Goal: Task Accomplishment & Management: Complete application form

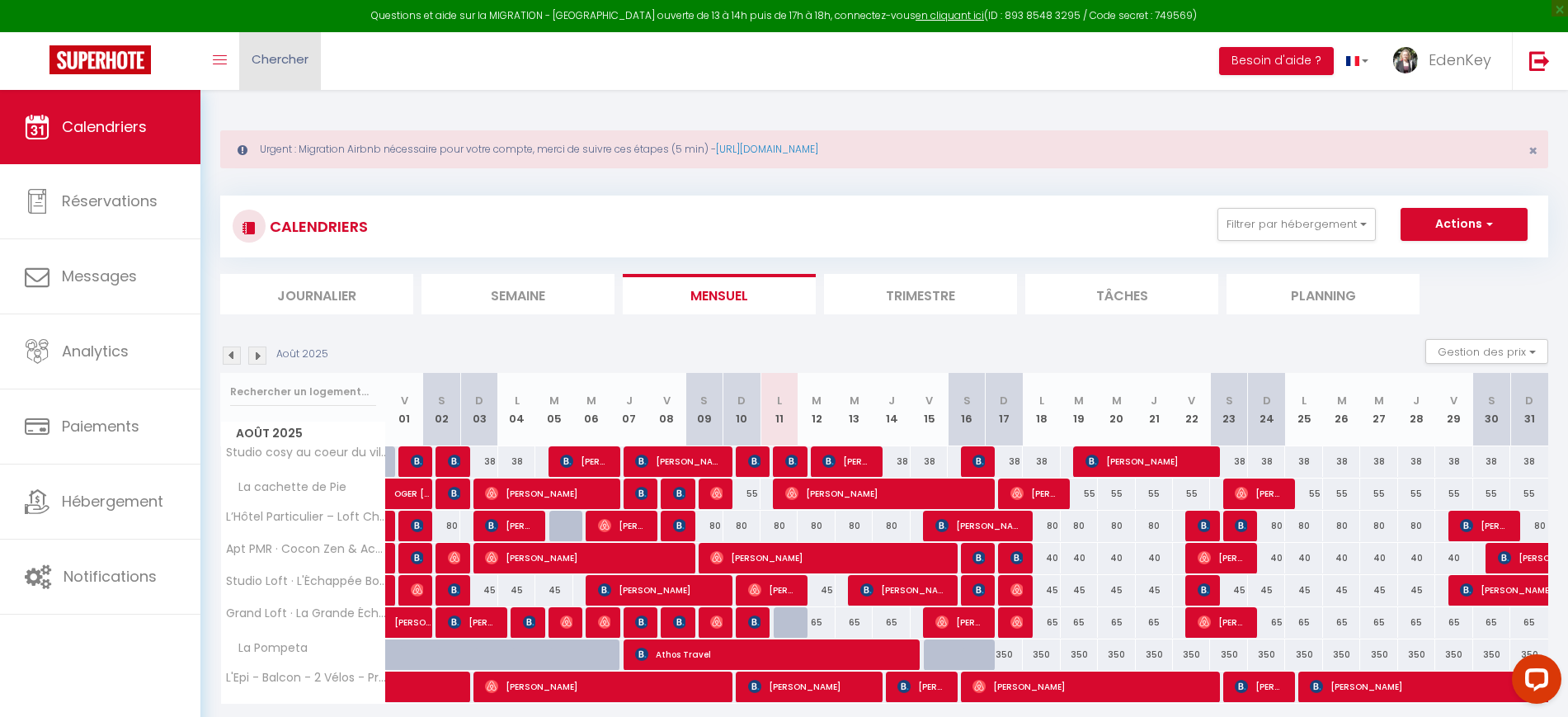
click at [253, 49] on link "Chercher" at bounding box center [280, 61] width 82 height 58
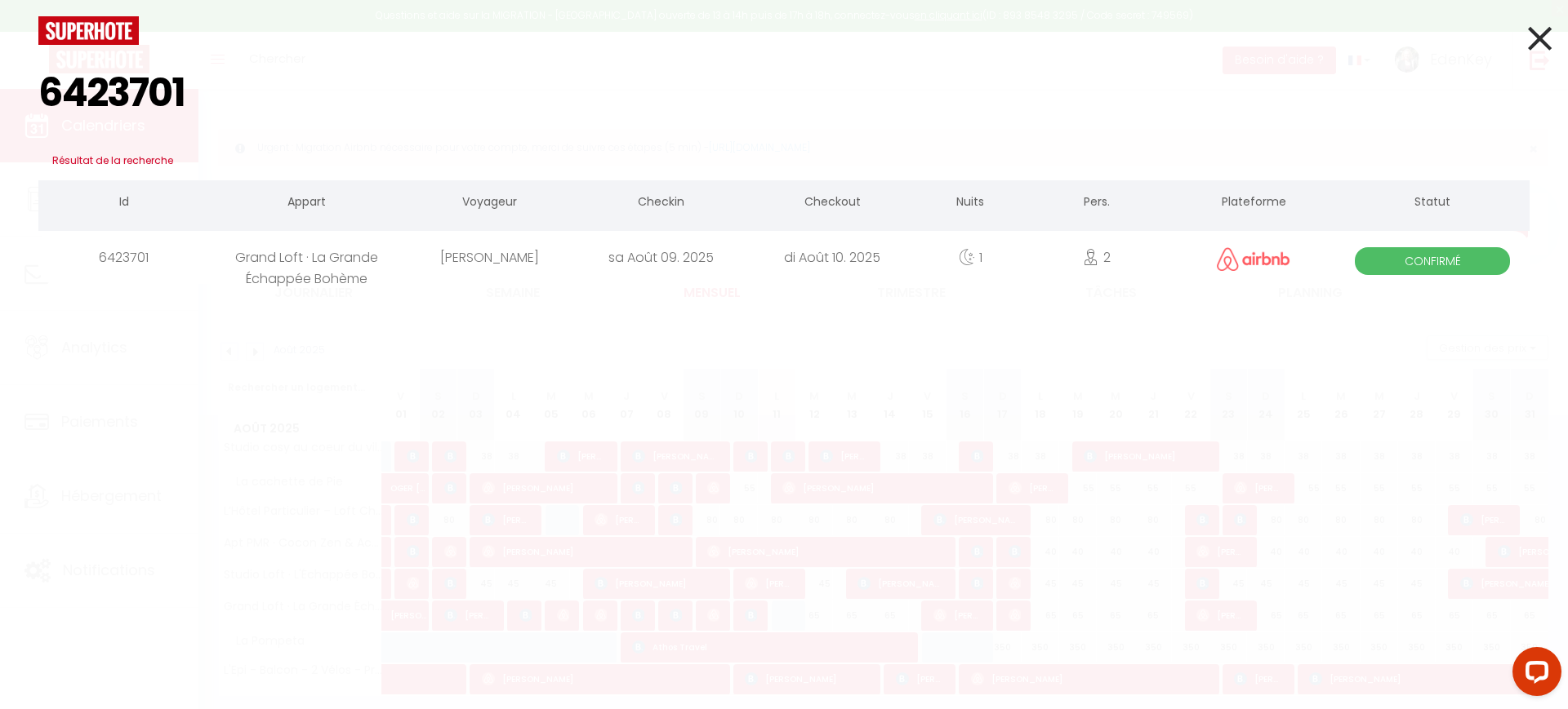
type input "6423701"
click at [945, 247] on div "1" at bounding box center [970, 257] width 105 height 53
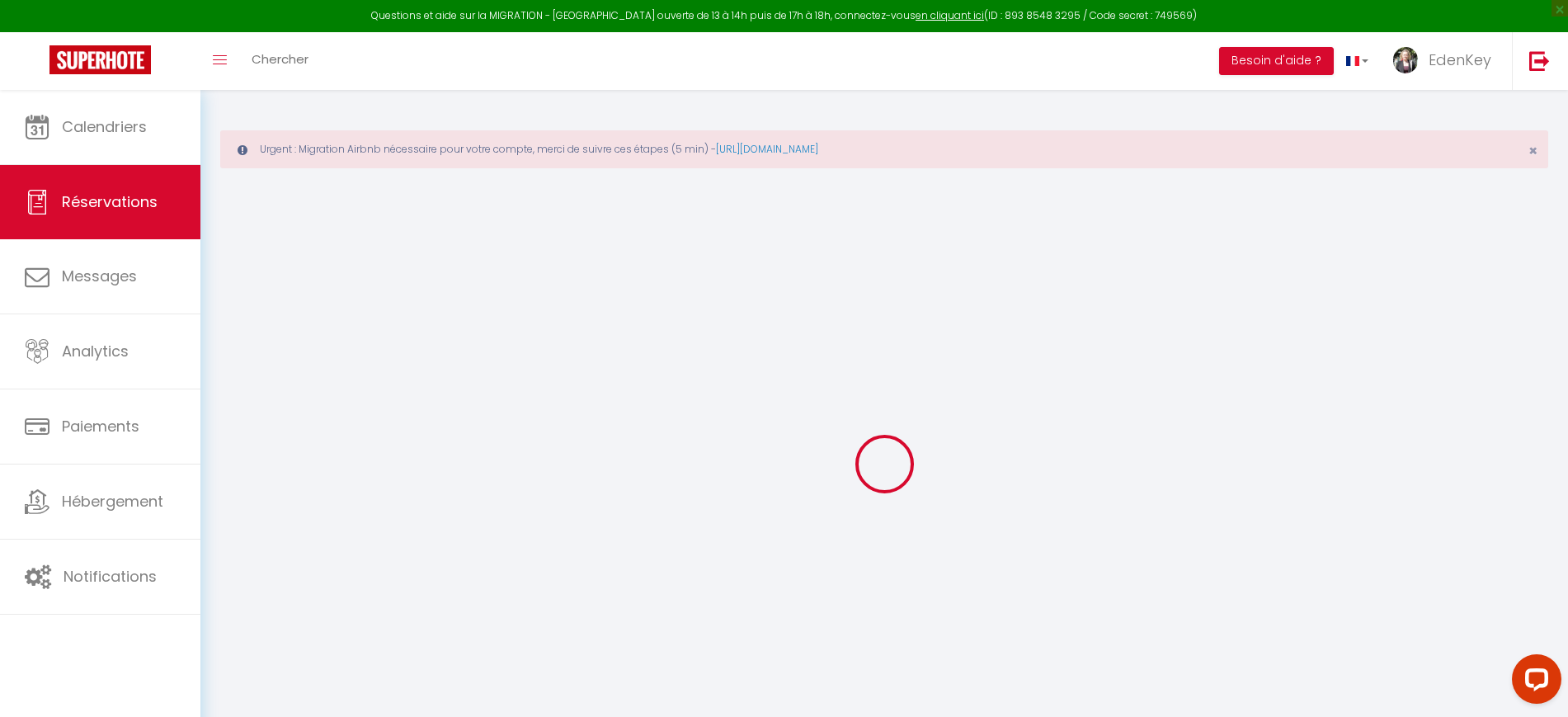
type input "[PERSON_NAME]"
type input "Birchenall"
type input "[EMAIL_ADDRESS][DOMAIN_NAME]"
type input "[PHONE_NUMBER]"
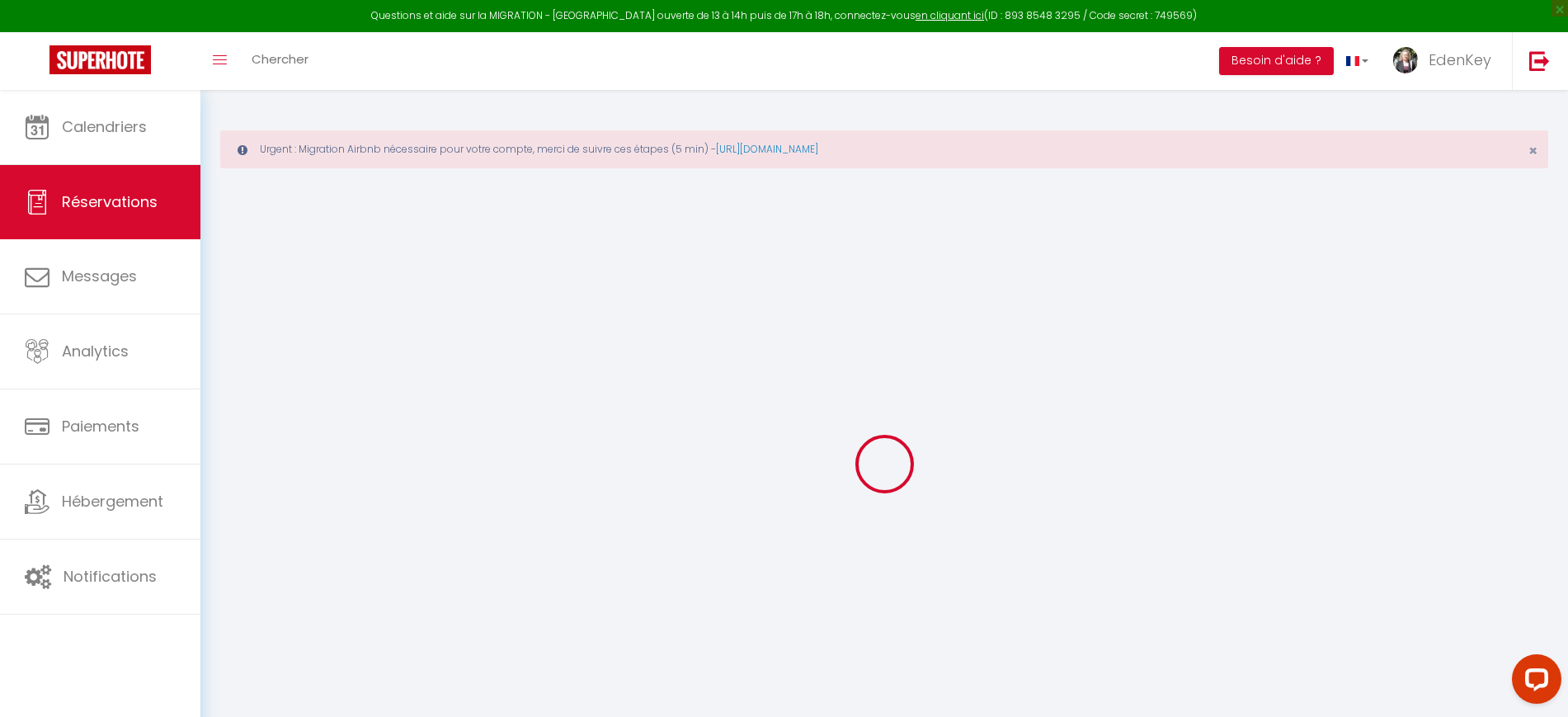
type input "[PHONE_NUMBER]"
select select
type input "3.46"
select select "68523"
select select "1"
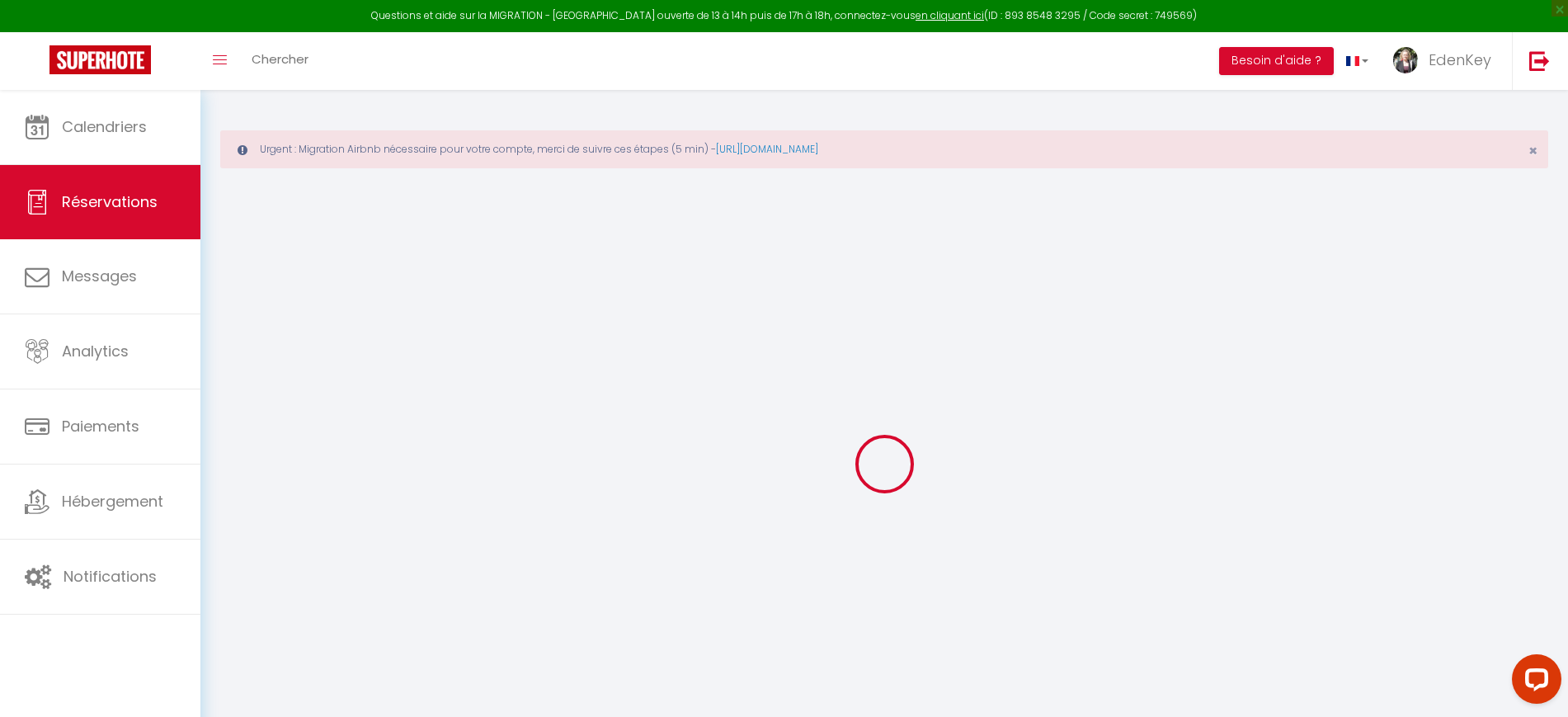
select select
type input "2"
select select "12"
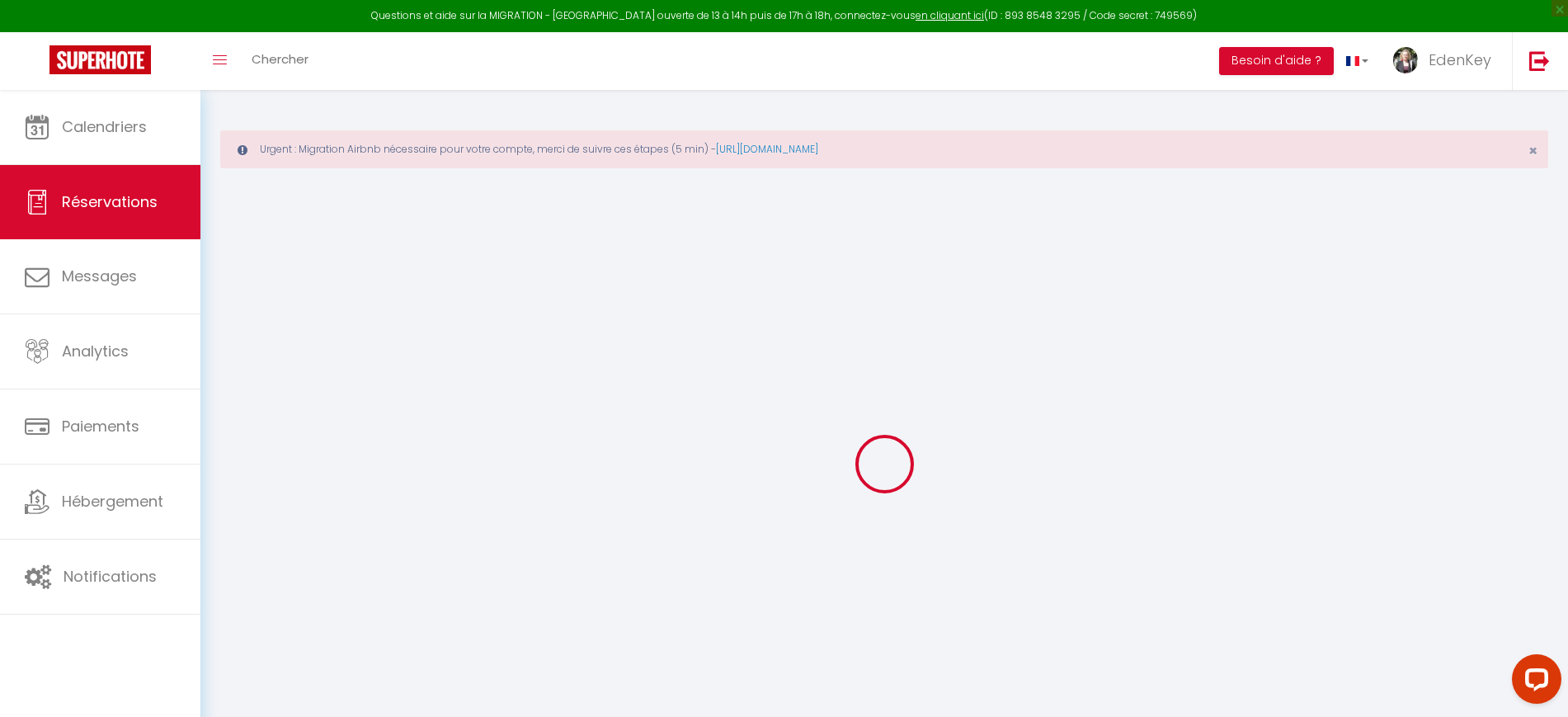
select select
type input "68"
checkbox input "false"
type input "0"
select select "1"
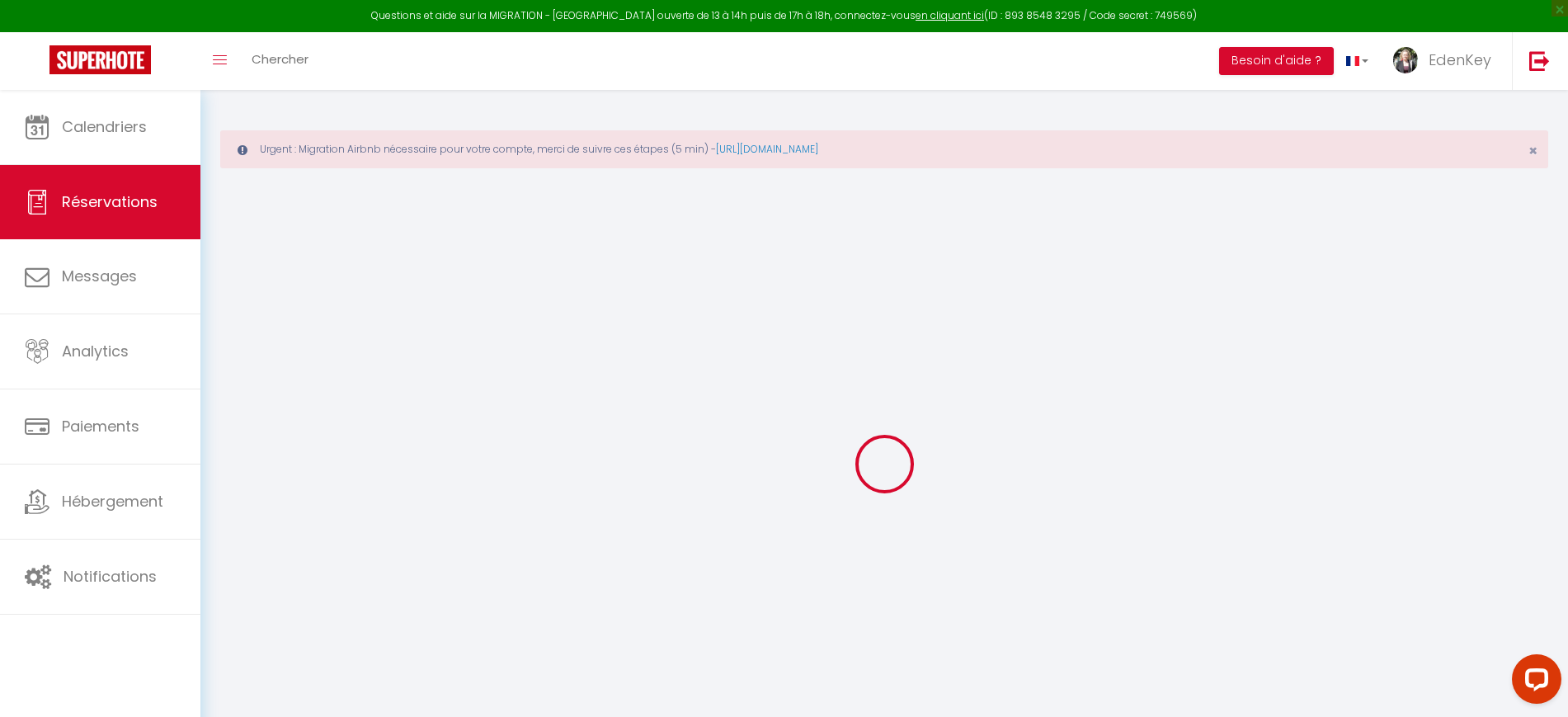
type input "28"
type input "0"
select select
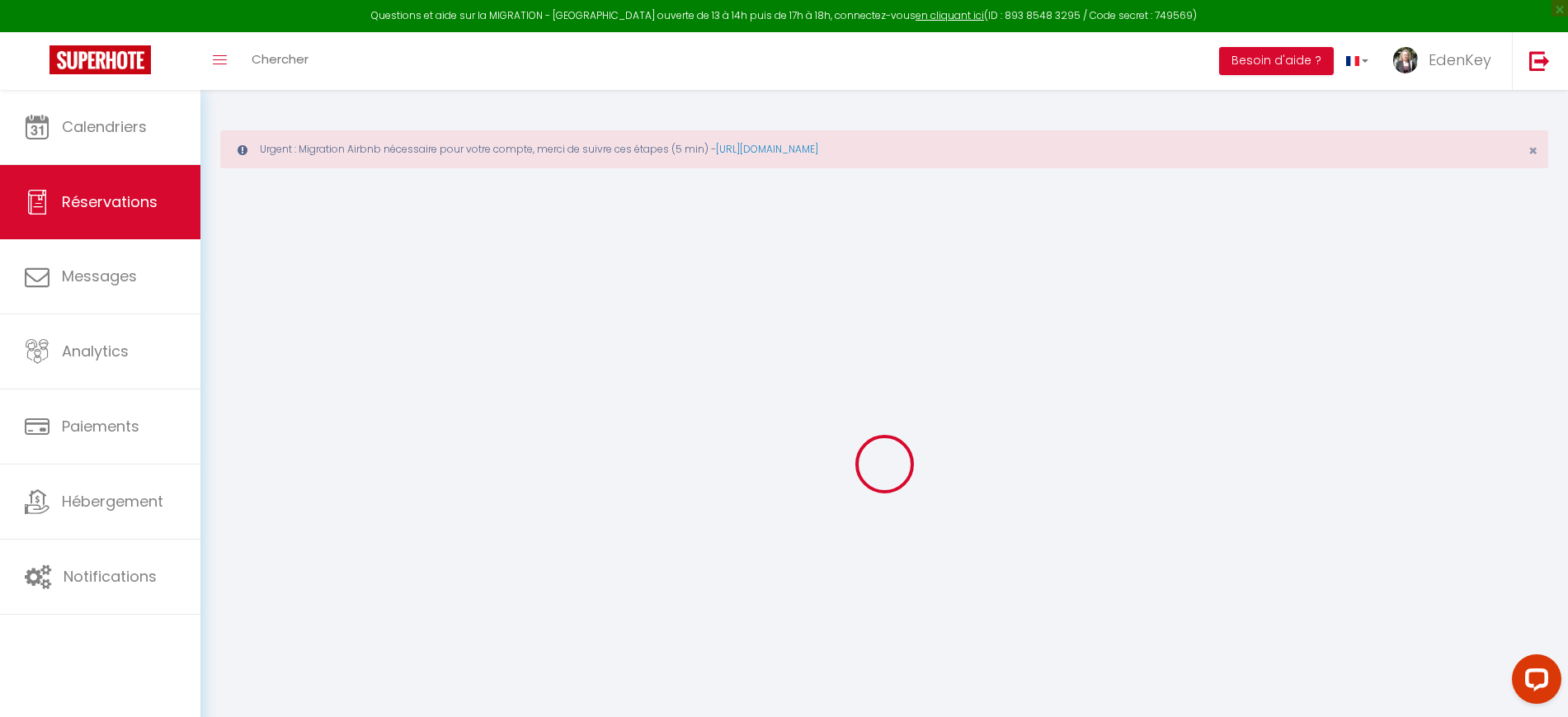
select select
select select "15"
checkbox input "false"
select select
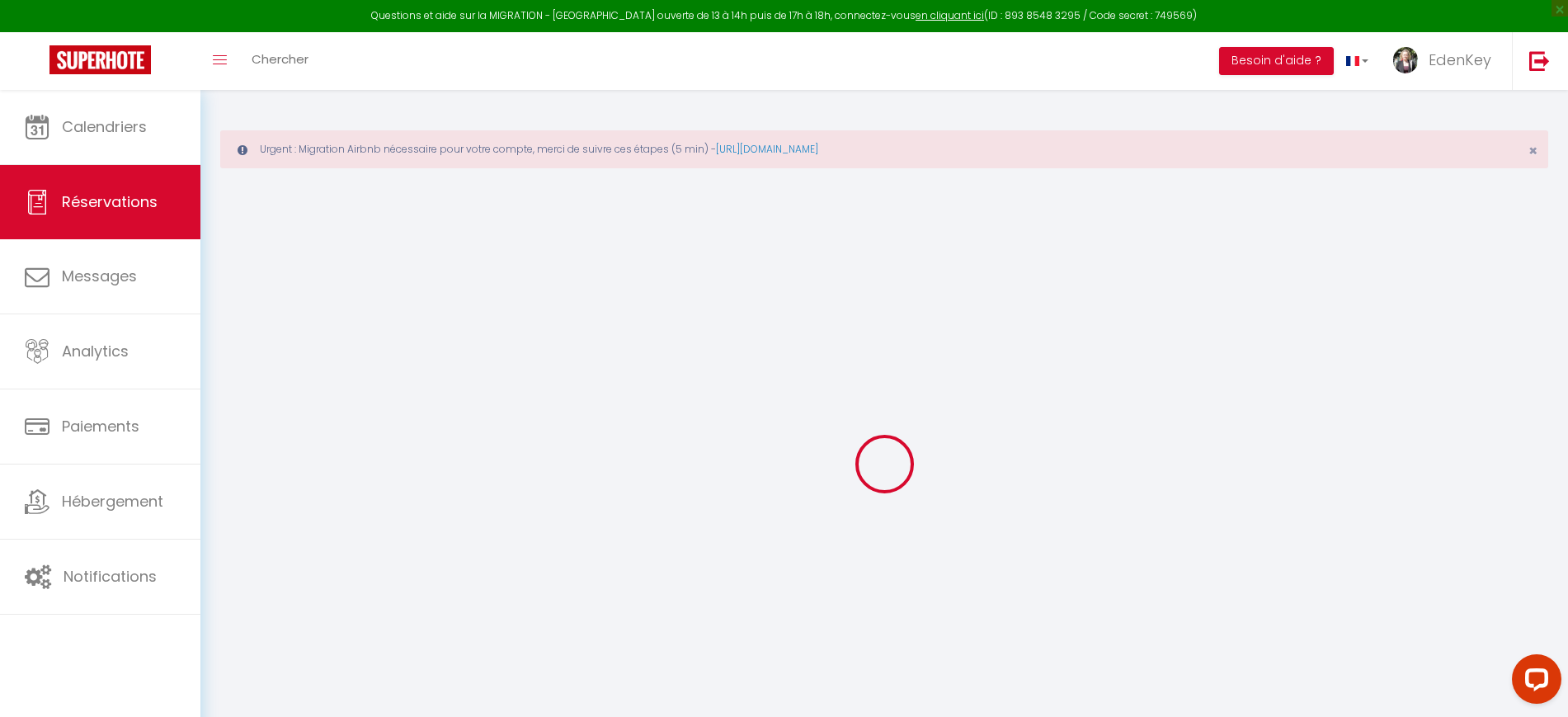
select select
checkbox input "false"
select select
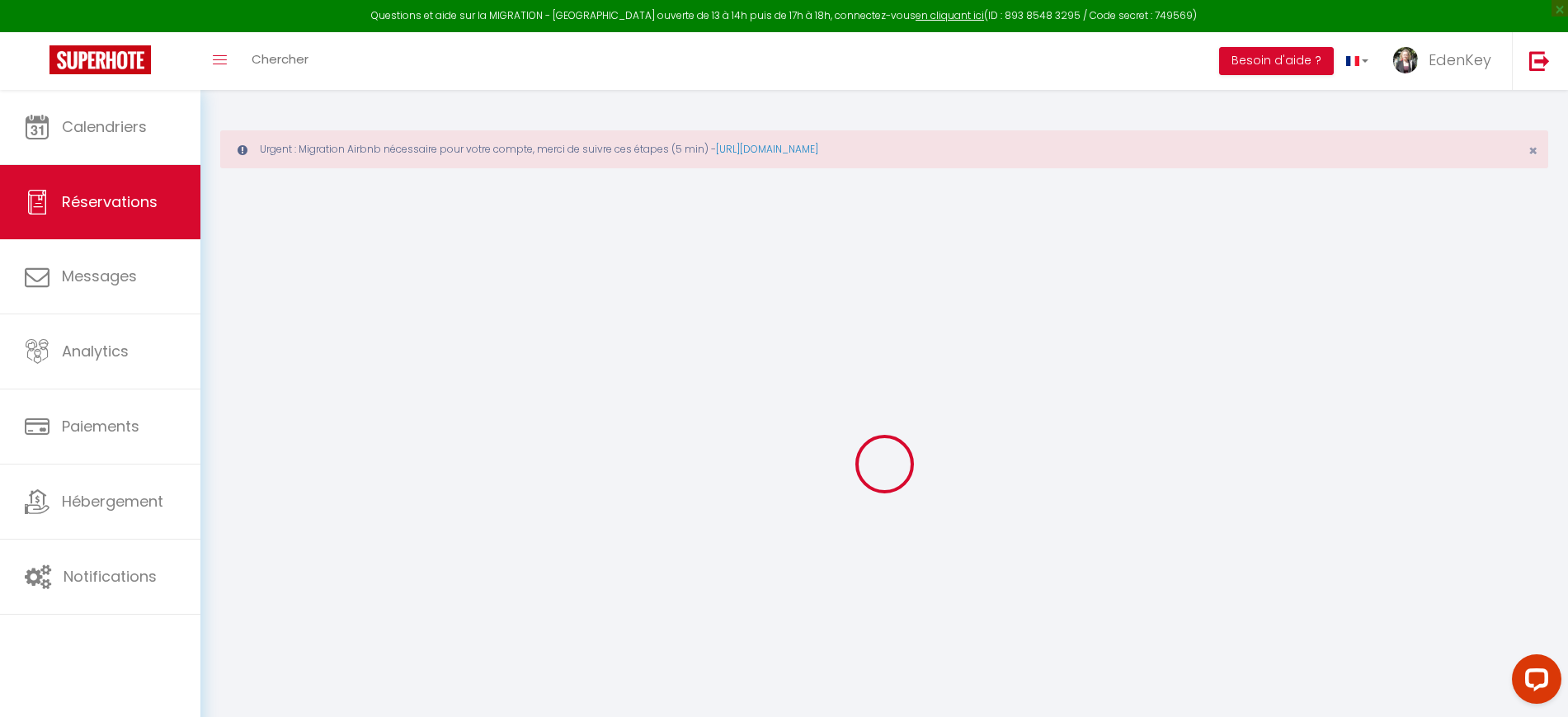
checkbox input "false"
type textarea "L'heure d'arrivée reste approximative. Nous sommes intéressés pour avoir le lit…"
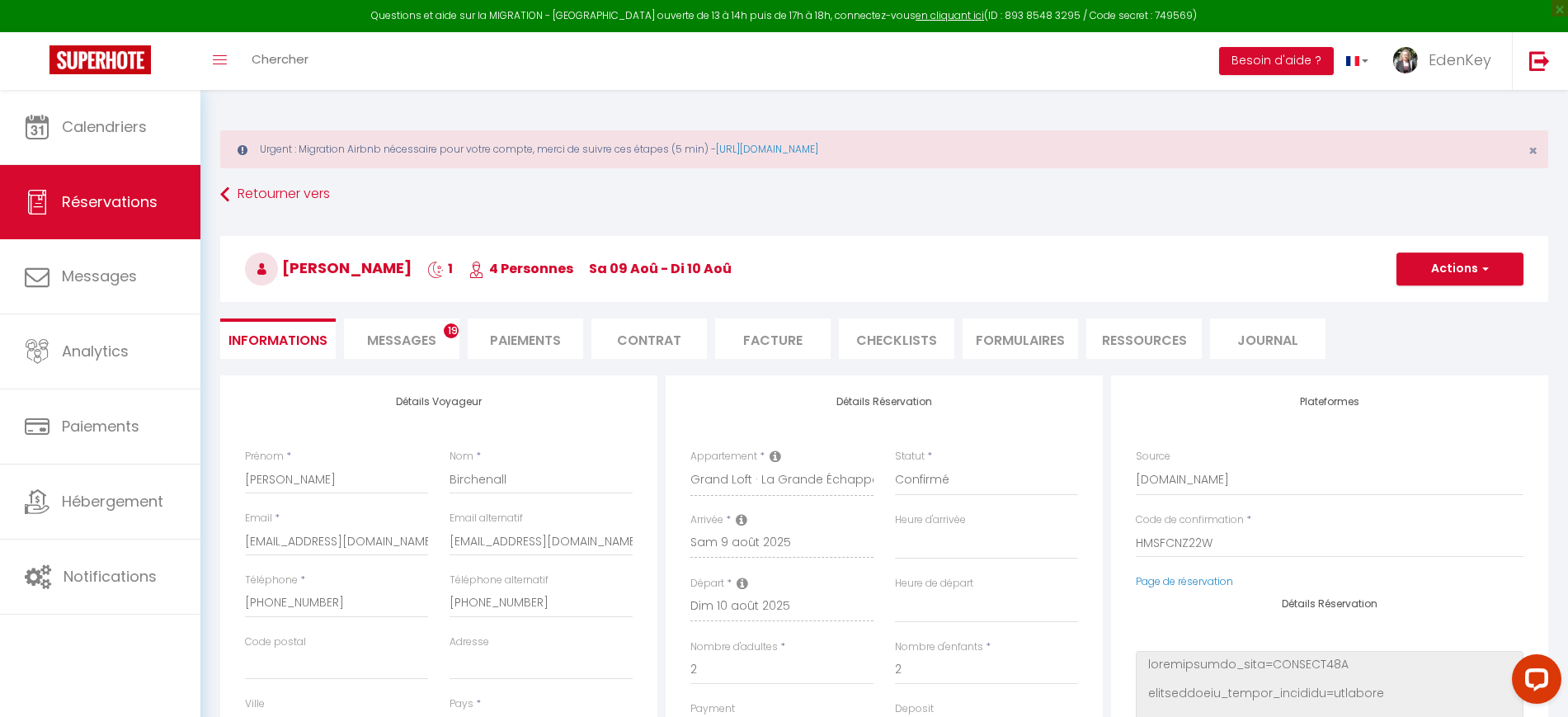
select select
checkbox input "false"
select select
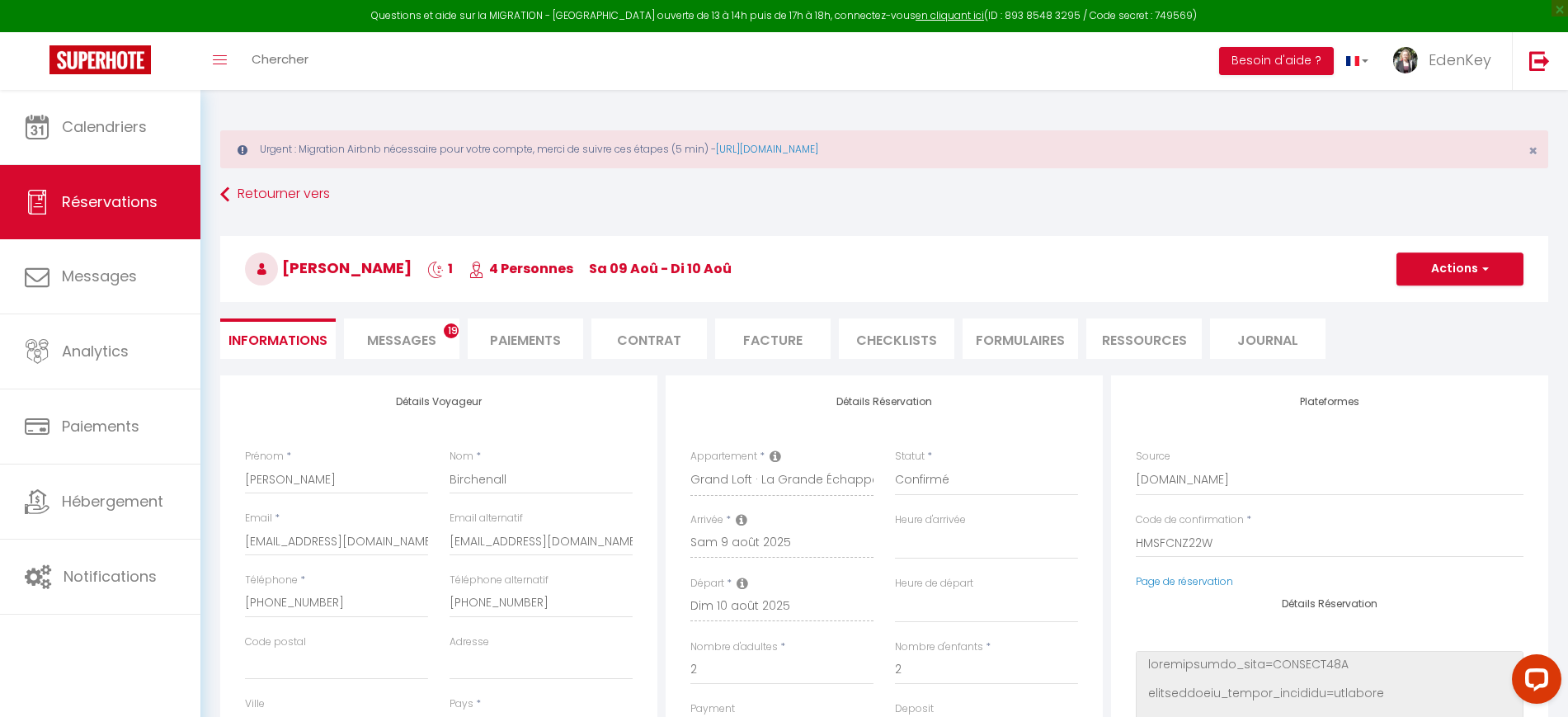
type input "28"
type input "1.87"
select select
checkbox input "false"
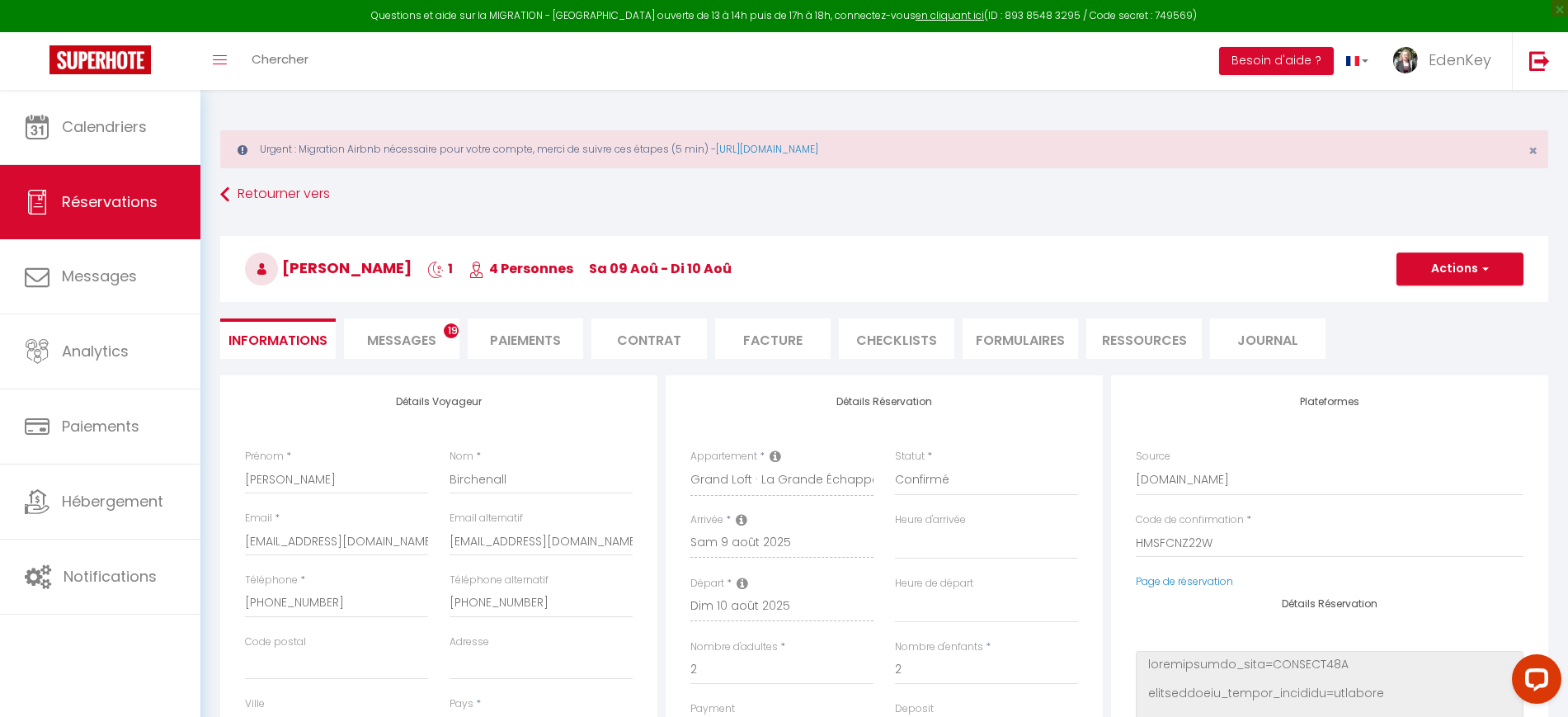
select select
checkbox input "false"
select select "16:30"
select select "10:00"
click at [446, 337] on li "Messages 19" at bounding box center [401, 338] width 115 height 40
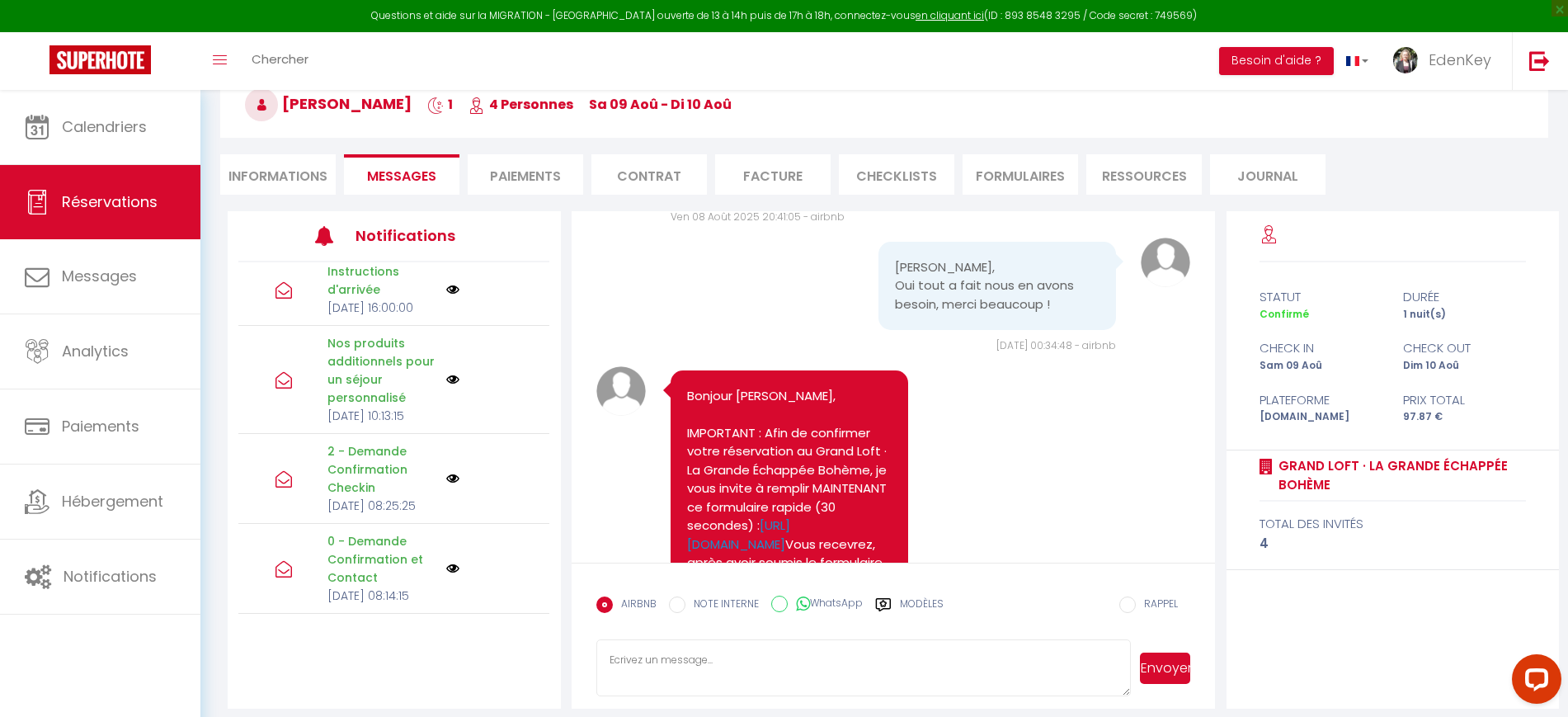
scroll to position [176, 0]
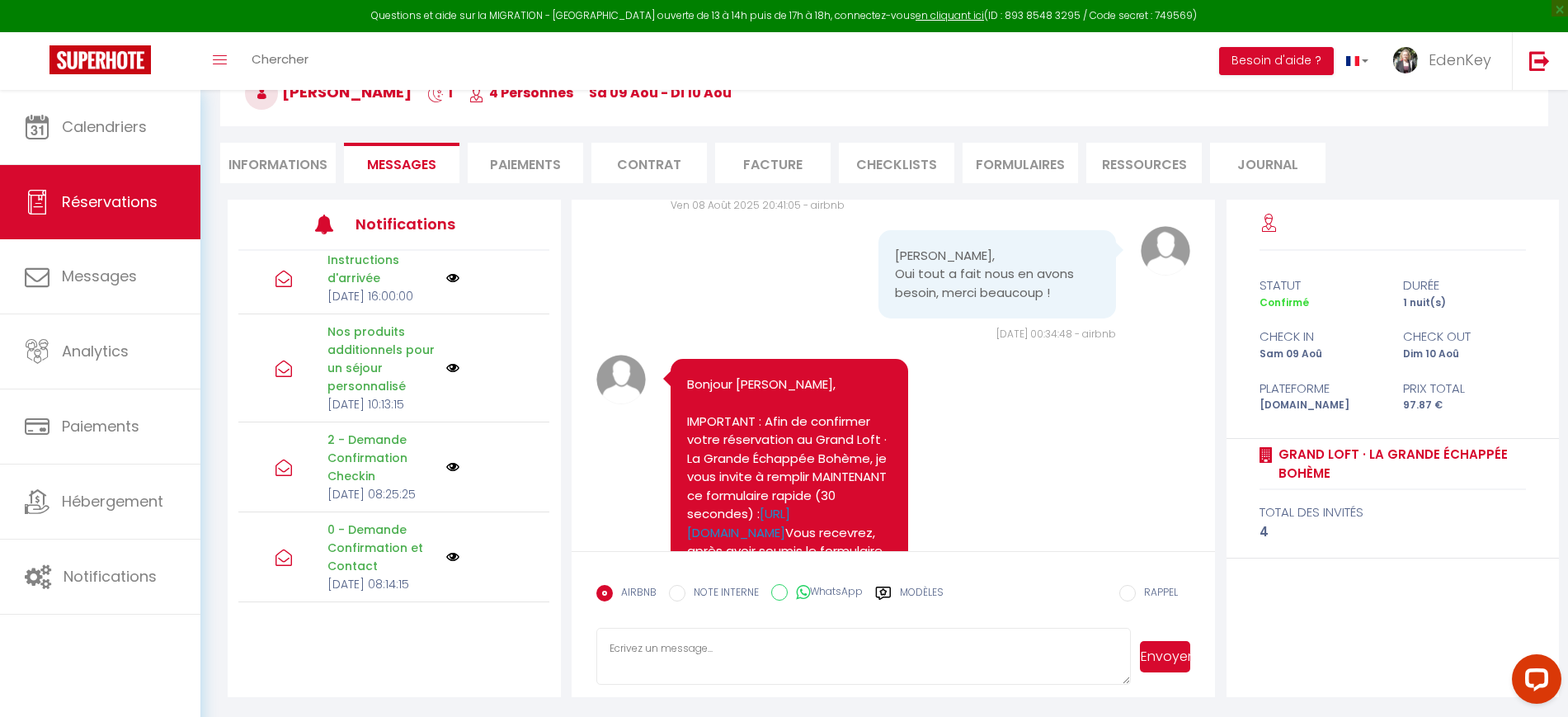
click at [450, 551] on div at bounding box center [485, 557] width 78 height 13
click at [446, 551] on img at bounding box center [452, 557] width 13 height 13
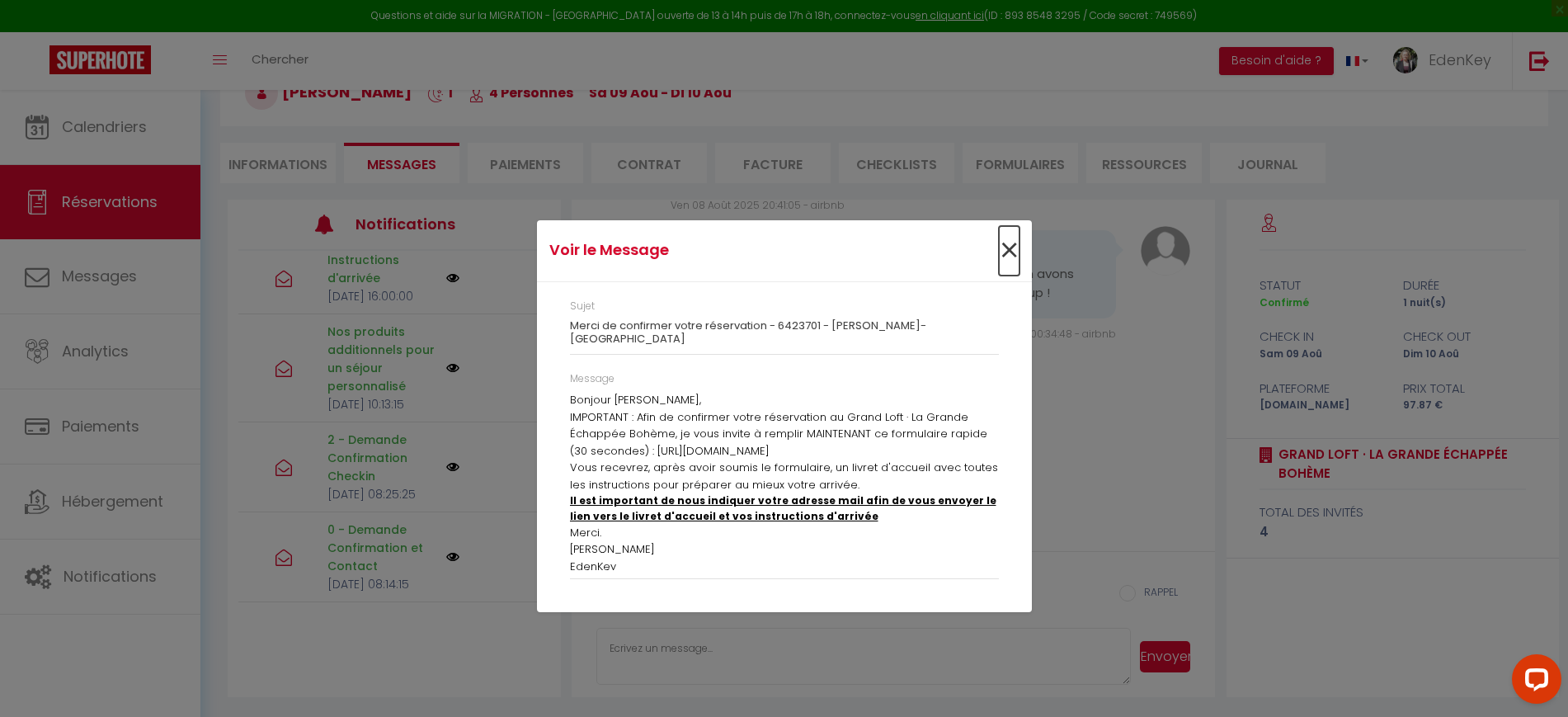
click at [1001, 253] on span "×" at bounding box center [1009, 251] width 20 height 50
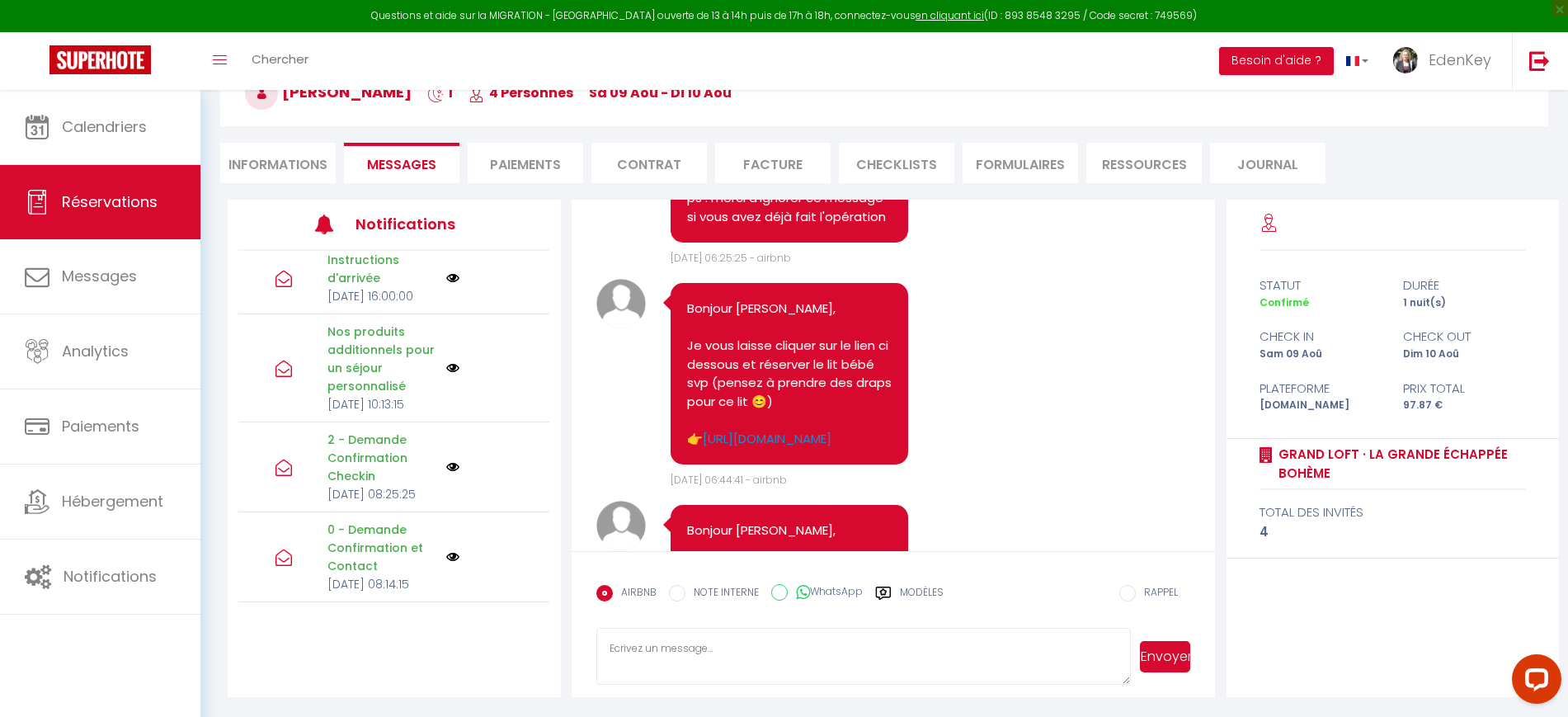
scroll to position [5262, 0]
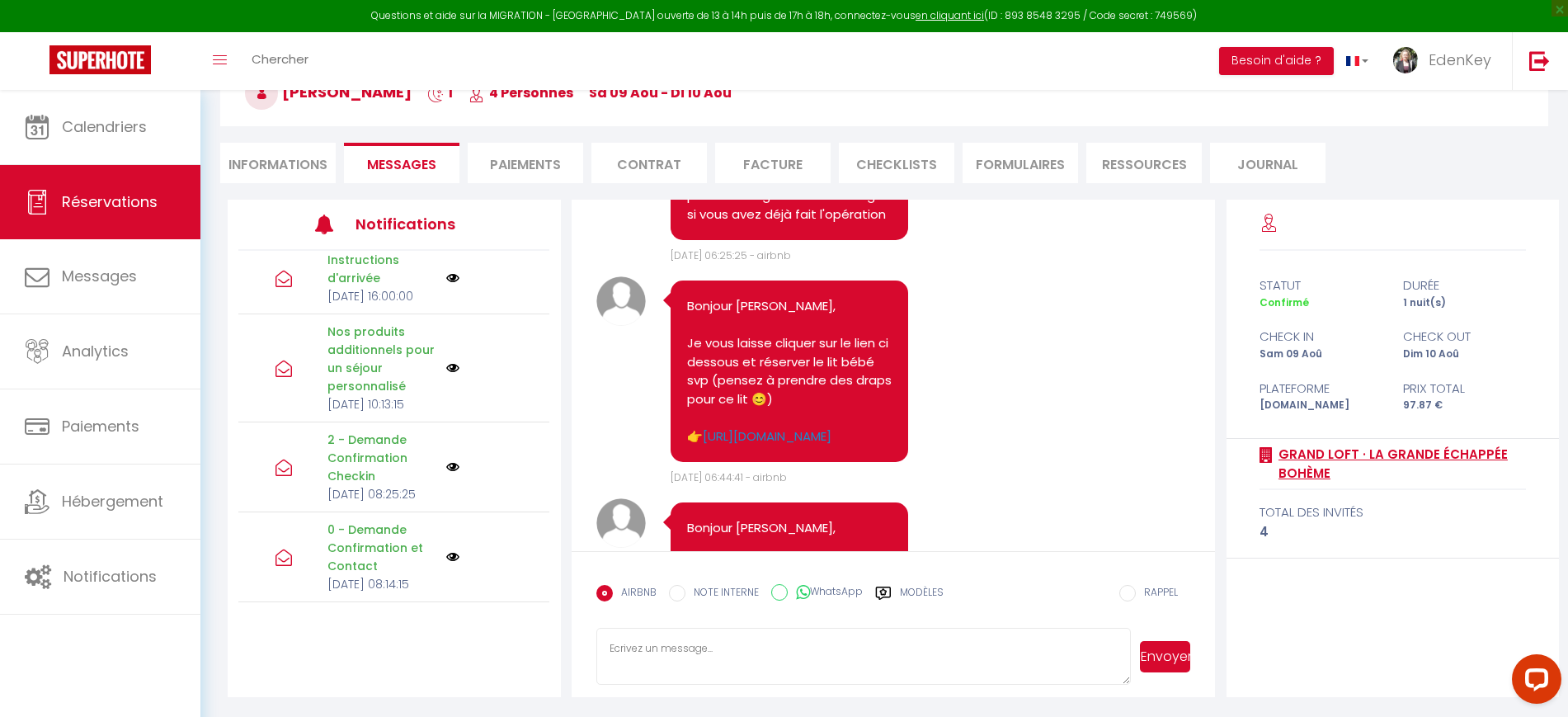
drag, startPoint x: 1274, startPoint y: 445, endPoint x: 1448, endPoint y: 481, distance: 177.7
click at [1448, 481] on div "Grand Loft · La Grande Échappée Bohème" at bounding box center [1393, 464] width 266 height 51
copy div "Grand Loft · La Grande Échappée Bohème"
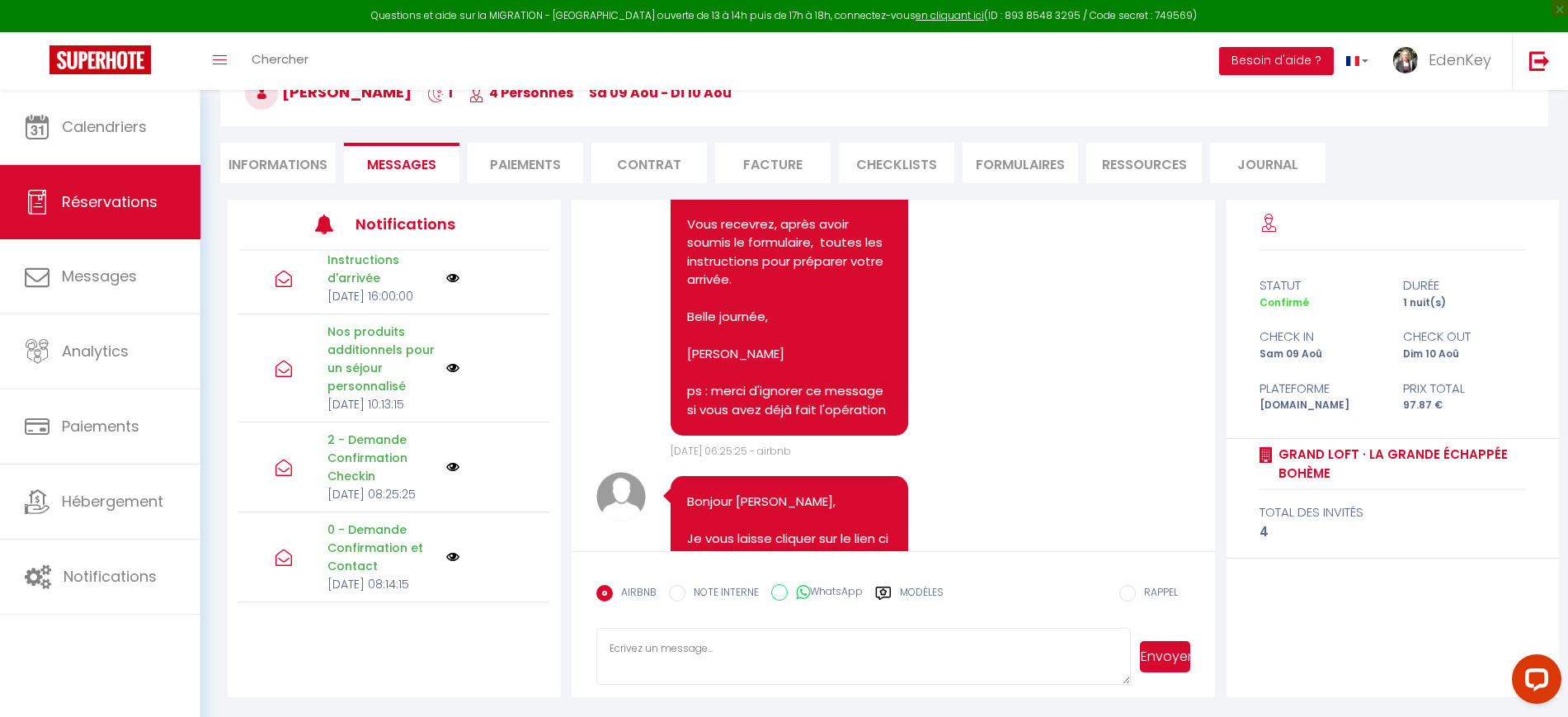
scroll to position [5056, 0]
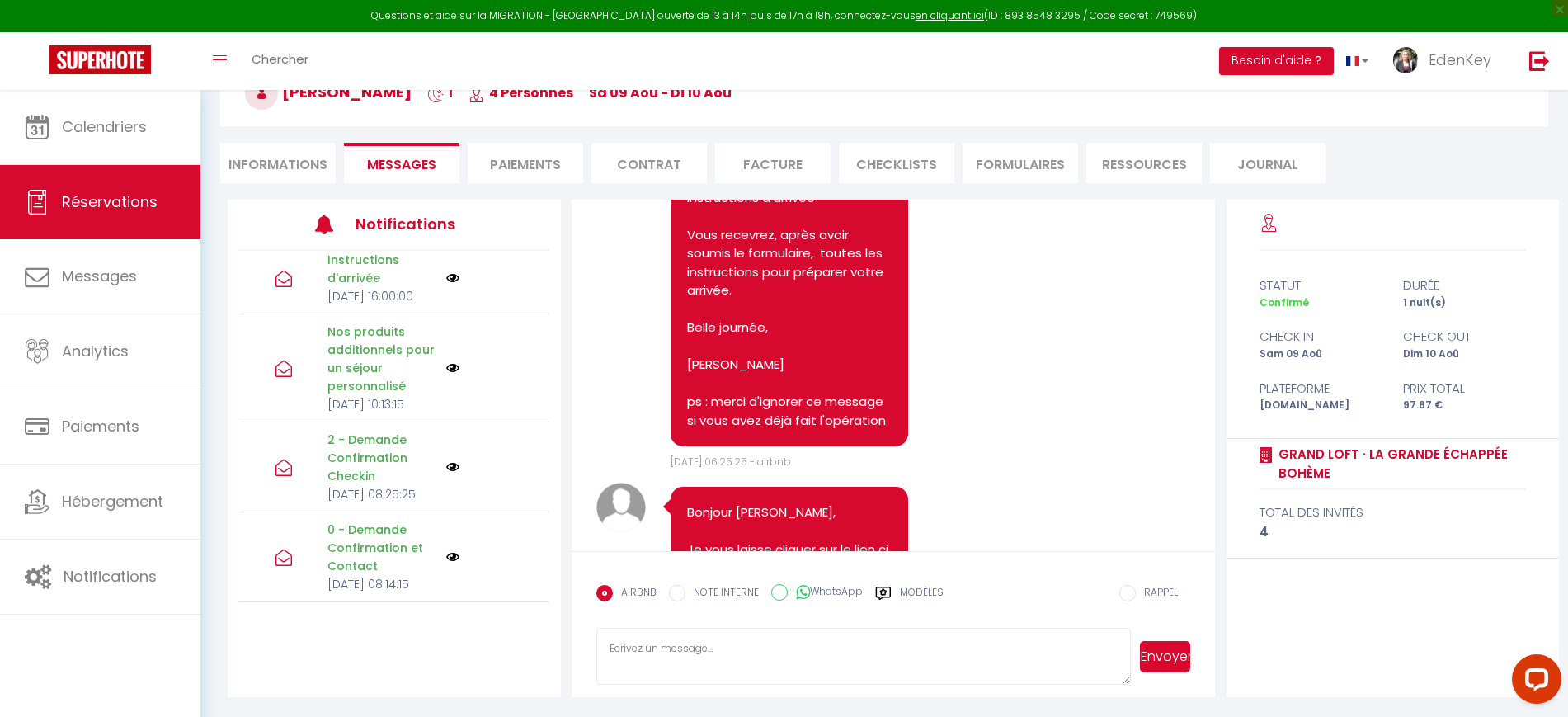
click at [446, 551] on img at bounding box center [452, 557] width 13 height 13
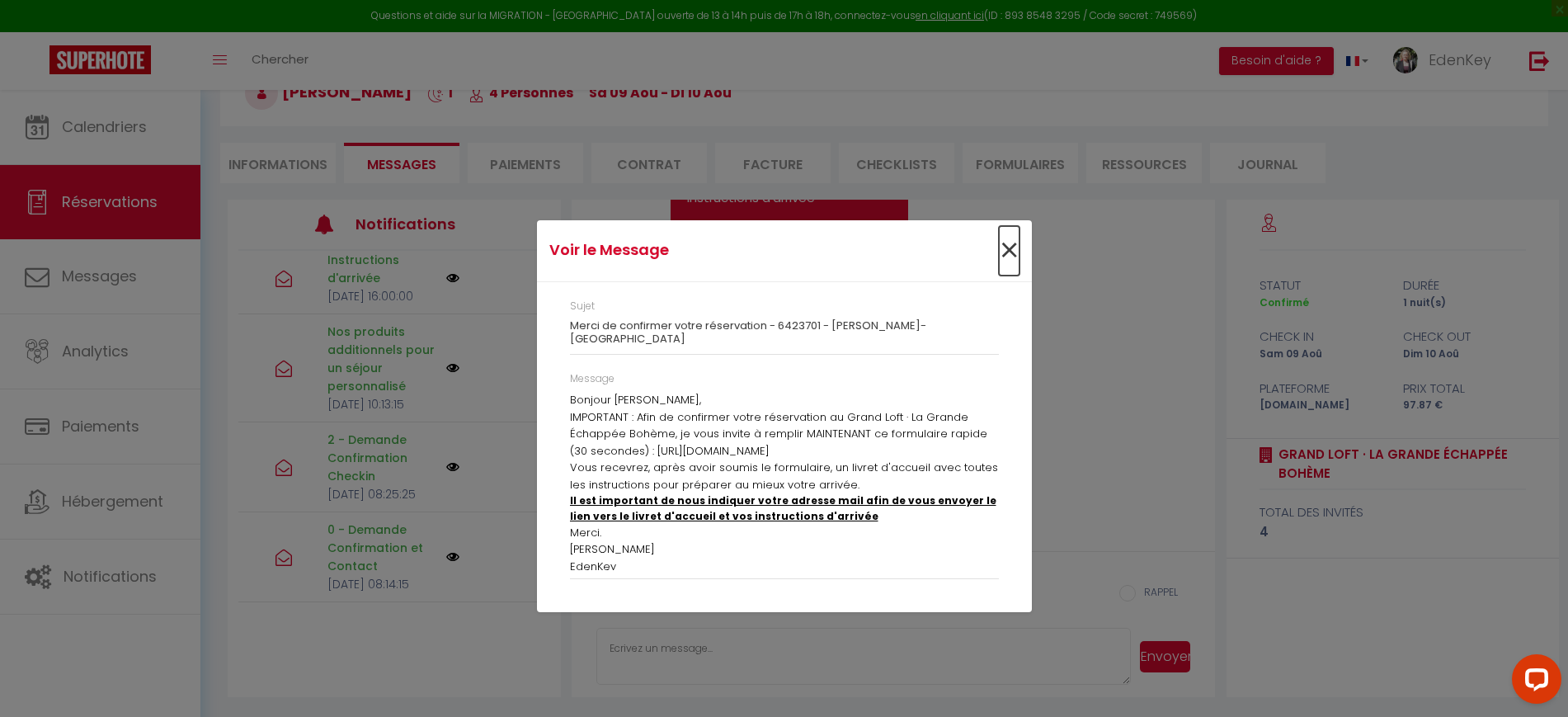
click at [1010, 251] on span "×" at bounding box center [1009, 251] width 20 height 50
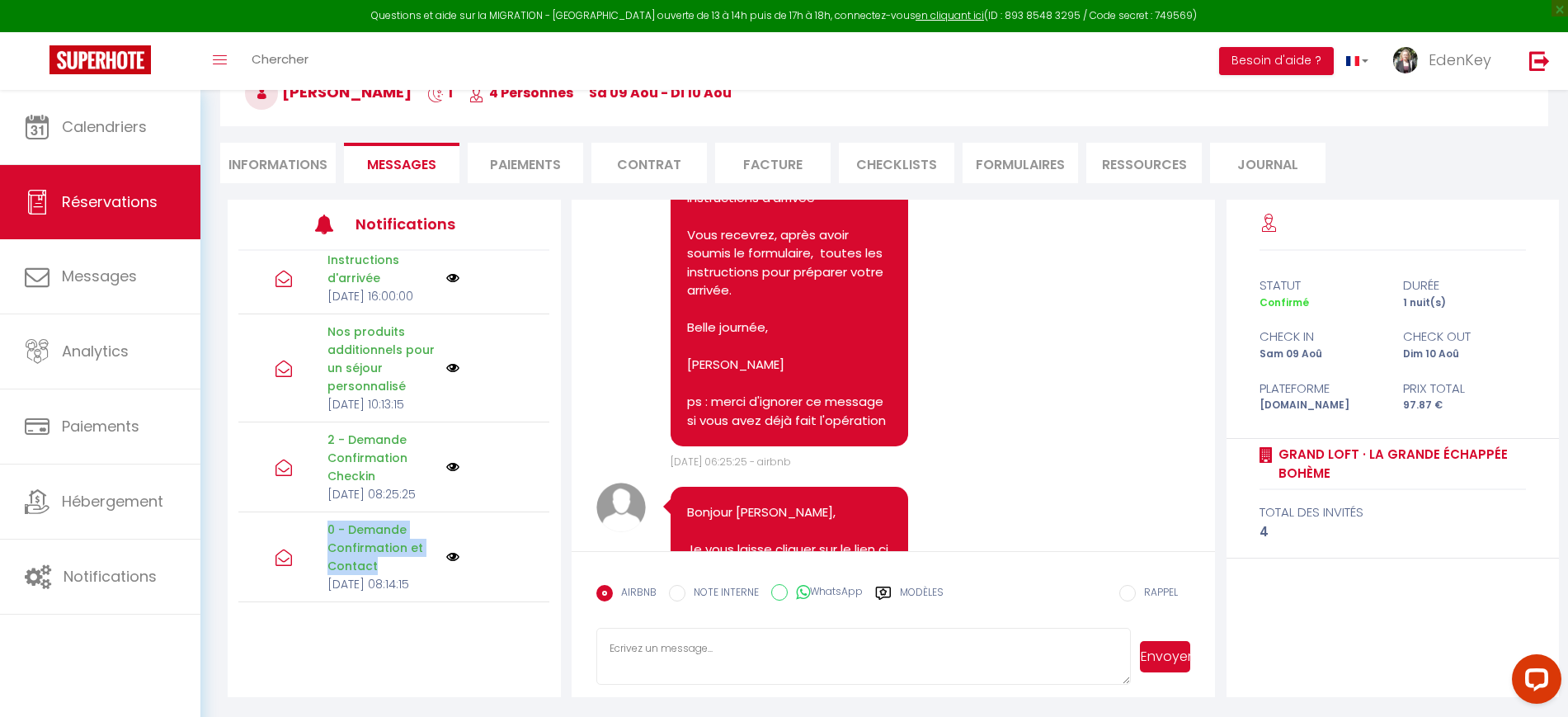
drag, startPoint x: 318, startPoint y: 505, endPoint x: 427, endPoint y: 539, distance: 114.2
click at [427, 539] on div "0 - Demande Confirmation et Contact [DATE] 08:14:15" at bounding box center [380, 557] width 130 height 73
copy p "0 - Demande Confirmation et Contact"
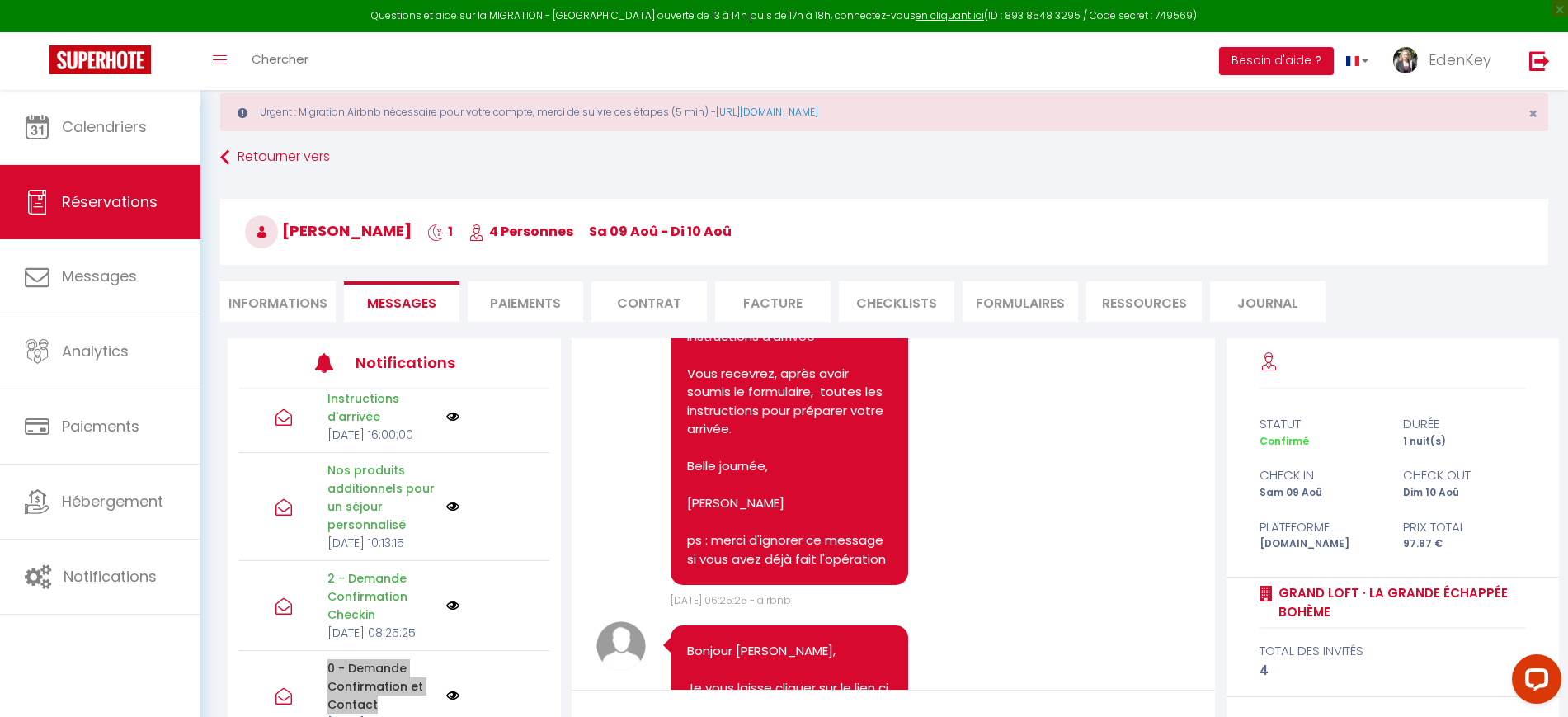
scroll to position [0, 0]
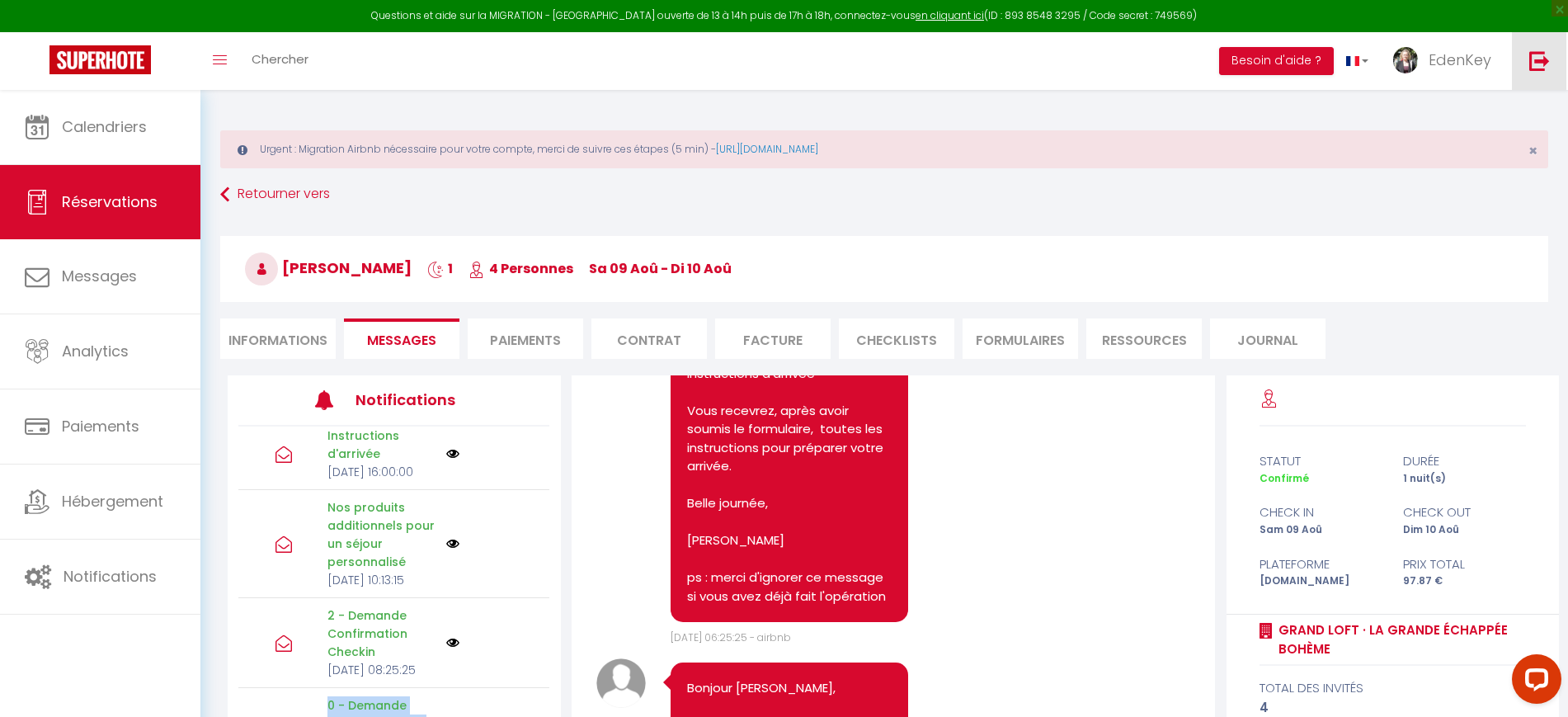
click at [1530, 55] on img at bounding box center [1540, 61] width 20 height 20
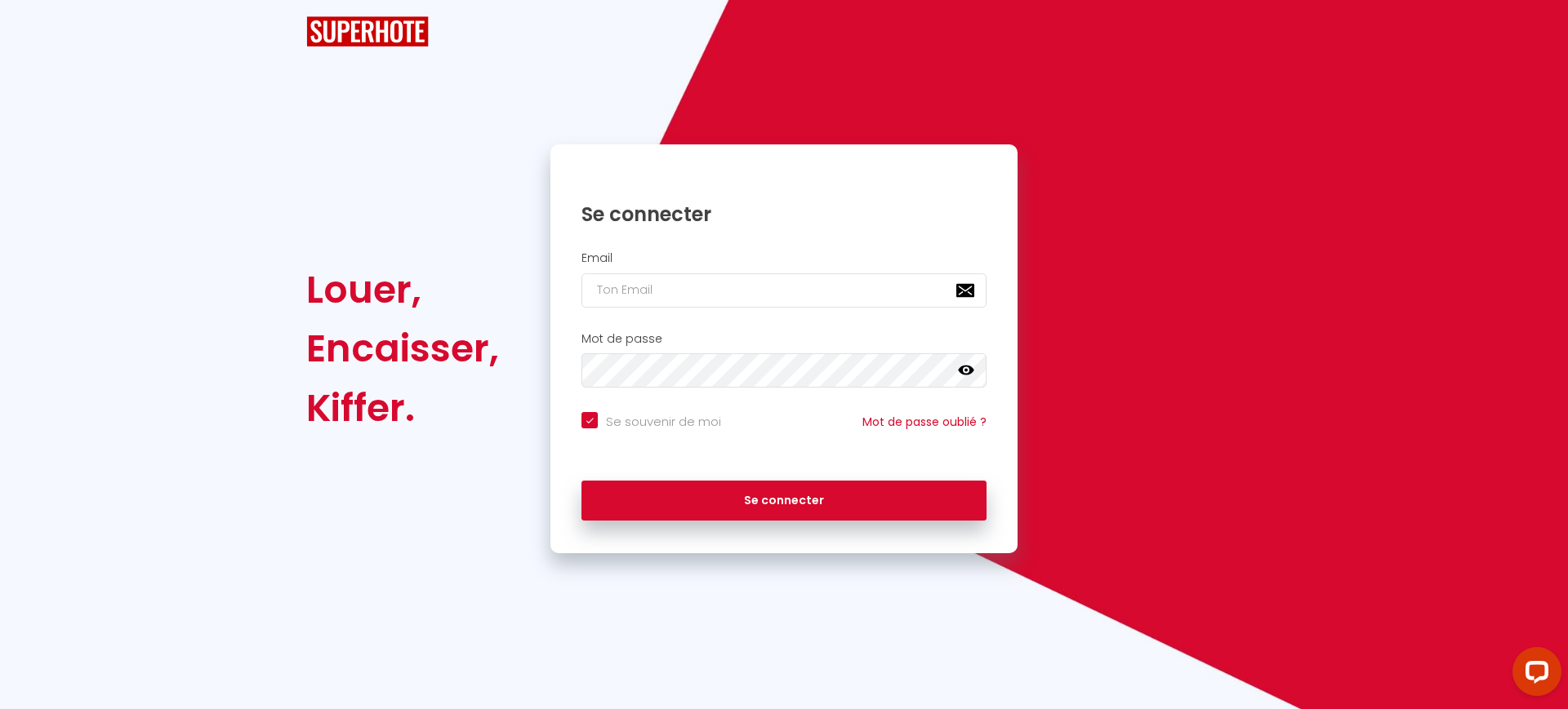
checkbox input "true"
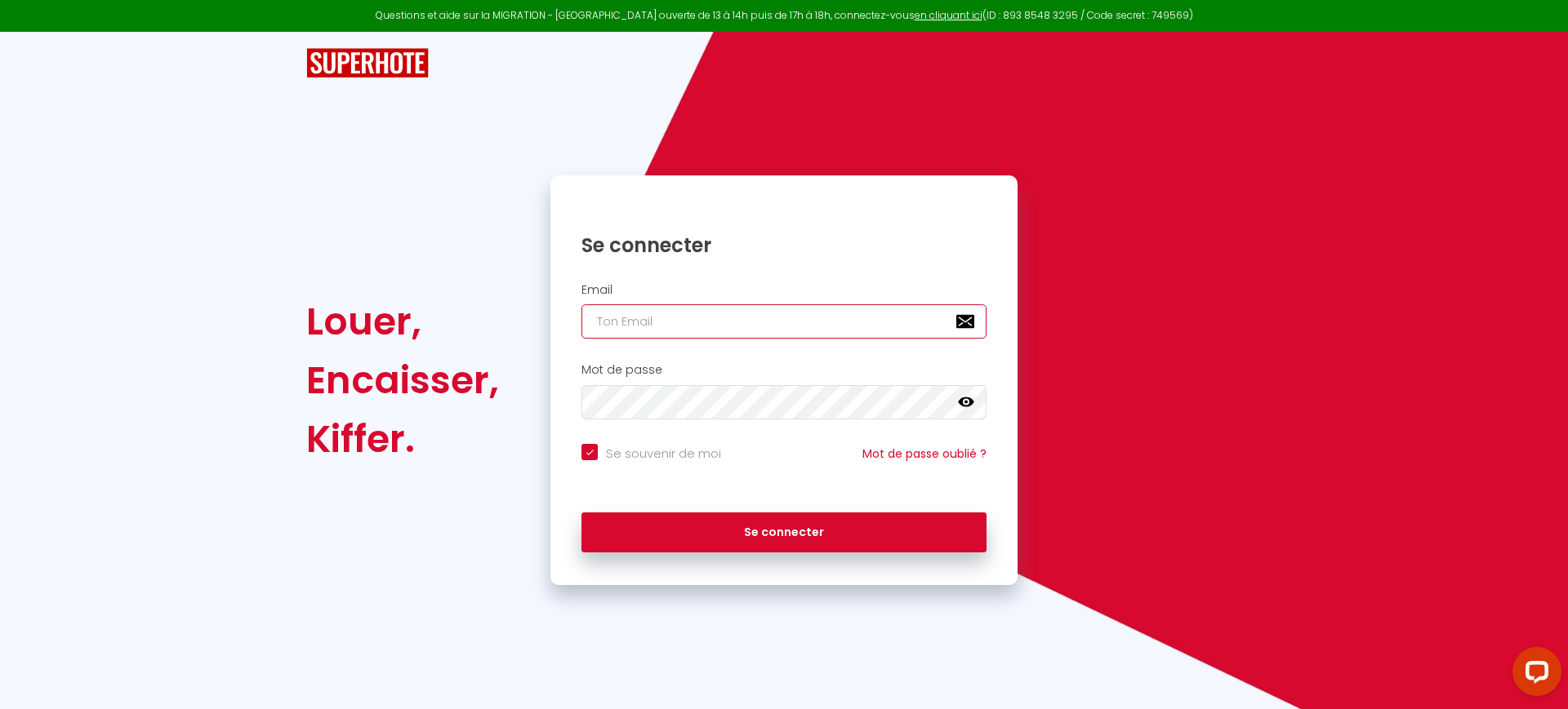
click at [724, 325] on input "email" at bounding box center [784, 322] width 405 height 35
paste input "[EMAIL_ADDRESS][DOMAIN_NAME]"
type input "[EMAIL_ADDRESS][DOMAIN_NAME]"
checkbox input "true"
type input "[EMAIL_ADDRESS][DOMAIN_NAME]"
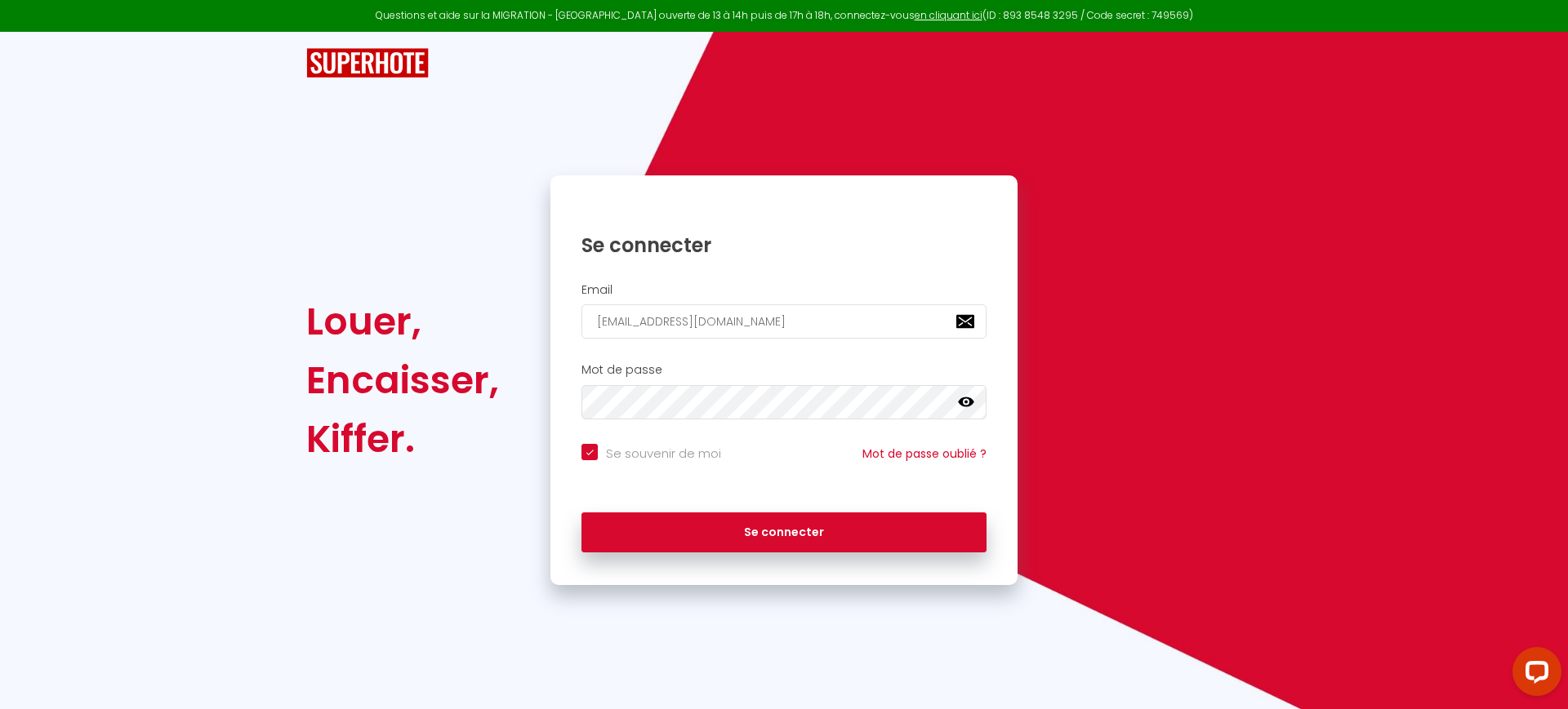
click at [653, 454] on input "Se souvenir de moi" at bounding box center [651, 452] width 139 height 16
checkbox input "false"
click at [672, 422] on div "Mot de passe false" at bounding box center [784, 396] width 467 height 81
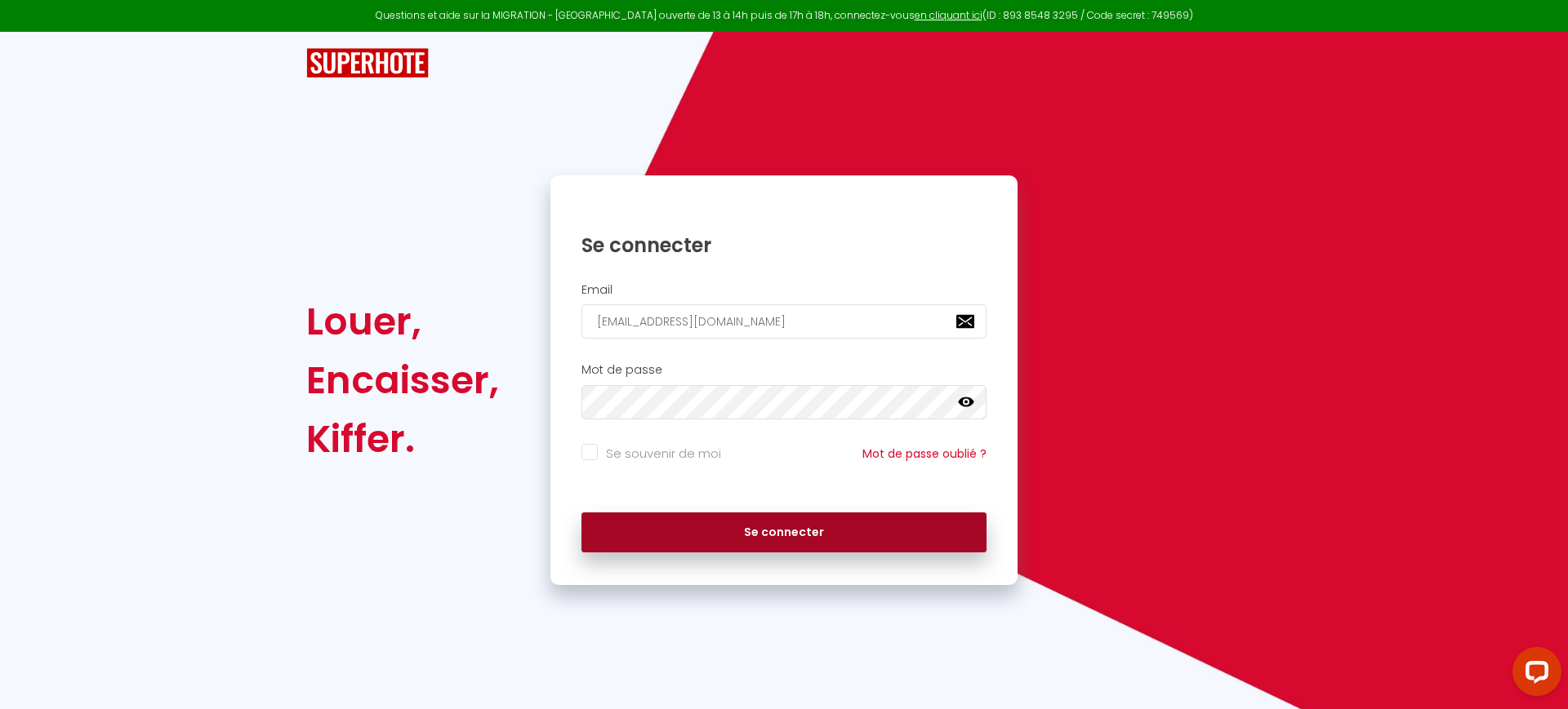
click at [703, 524] on button "Se connecter" at bounding box center [784, 533] width 405 height 41
